Goal: Obtain resource: Obtain resource

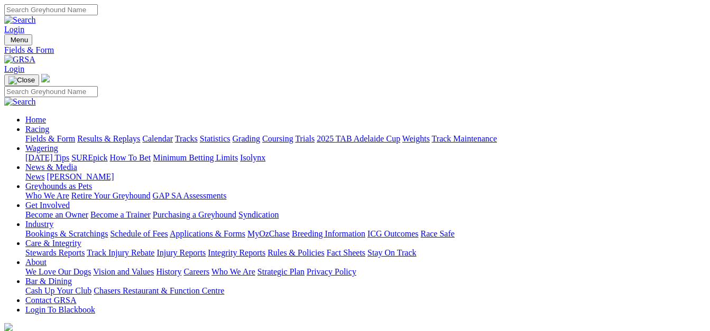
select select "[GEOGRAPHIC_DATA]"
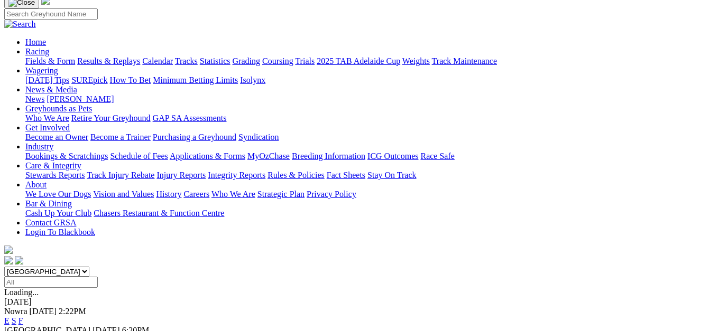
scroll to position [106, 0]
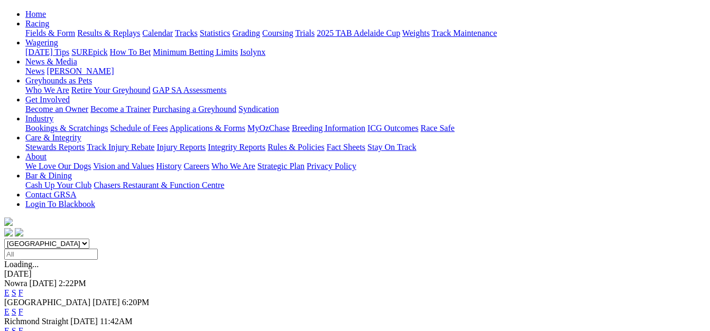
click at [10, 289] on link "E" at bounding box center [6, 293] width 5 height 9
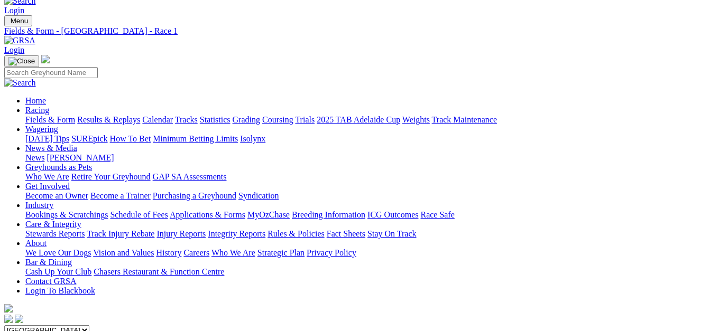
scroll to position [53, 0]
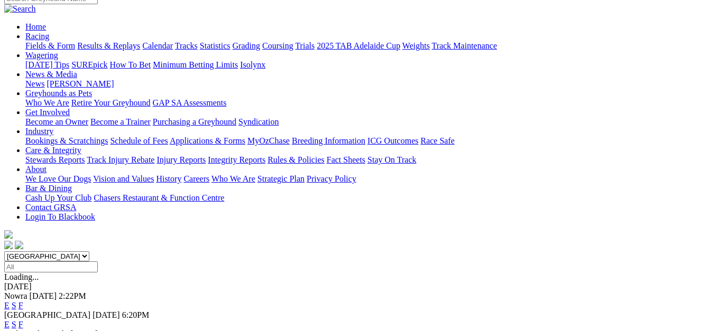
scroll to position [106, 0]
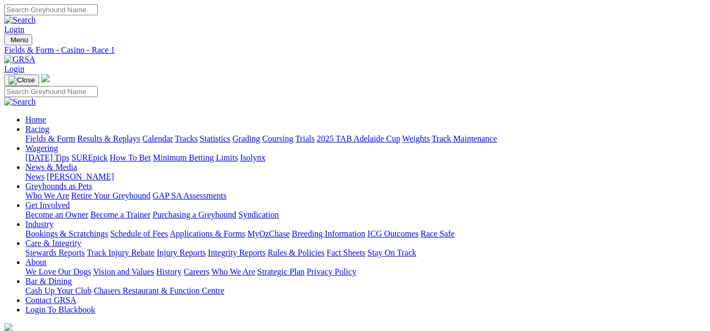
select select "QLD"
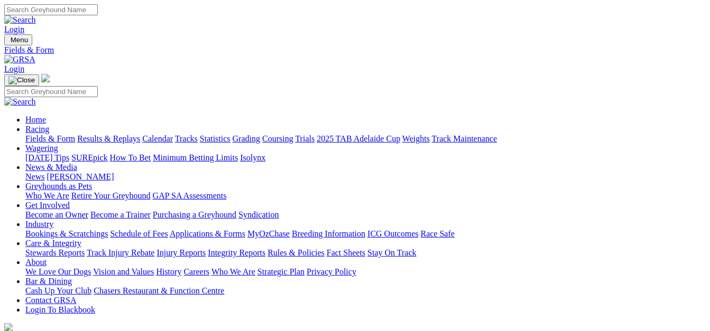
select select "TAS"
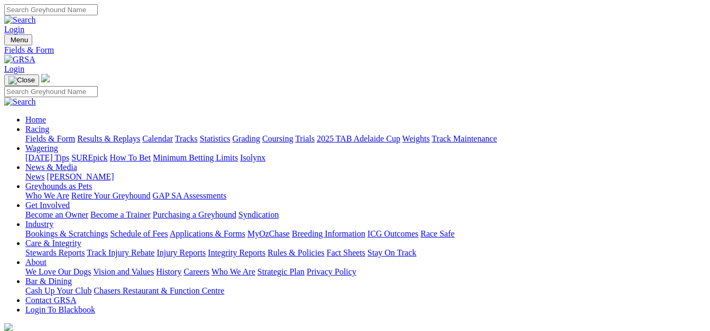
select select "WA"
